Goal: Task Accomplishment & Management: Use online tool/utility

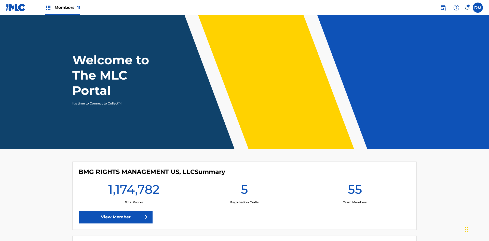
click at [63, 7] on span "Members 11" at bounding box center [67, 8] width 26 height 6
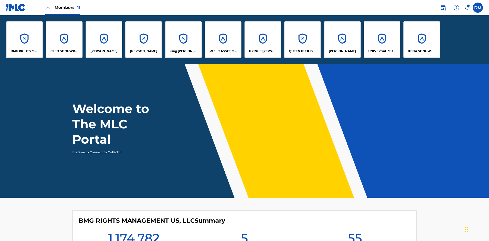
click at [302, 51] on p "QUEEN PUBLISHA" at bounding box center [303, 51] width 28 height 5
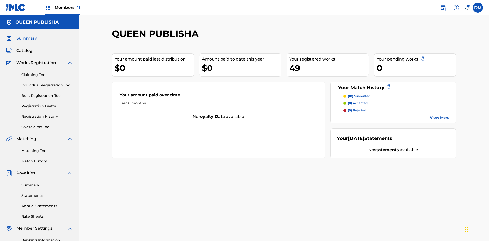
click at [47, 72] on link "Claiming Tool" at bounding box center [46, 74] width 51 height 5
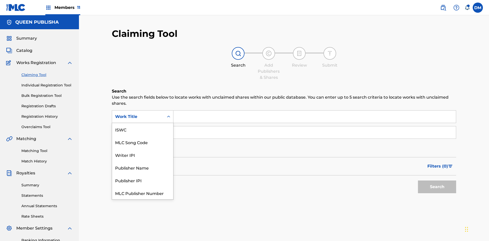
click at [143, 136] on div "MLC Song Code" at bounding box center [142, 142] width 61 height 13
click at [437, 181] on button "Search" at bounding box center [437, 187] width 38 height 13
click at [438, 163] on span "Filters ( 0 )" at bounding box center [437, 166] width 21 height 6
click at [0, 0] on div "Search Form" at bounding box center [0, 0] width 0 height 0
click at [0, 0] on button "Apply Filters" at bounding box center [0, 0] width 0 height 0
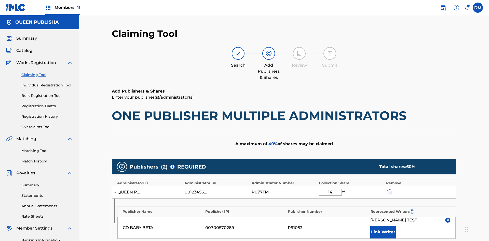
click at [47, 114] on link "Registration History" at bounding box center [46, 116] width 51 height 5
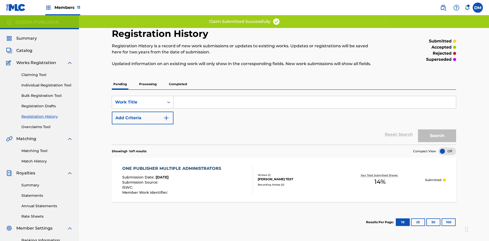
click at [314, 96] on input "Search Form" at bounding box center [314, 102] width 282 height 12
click at [437, 130] on button "Search" at bounding box center [437, 136] width 38 height 13
